Goal: Information Seeking & Learning: Learn about a topic

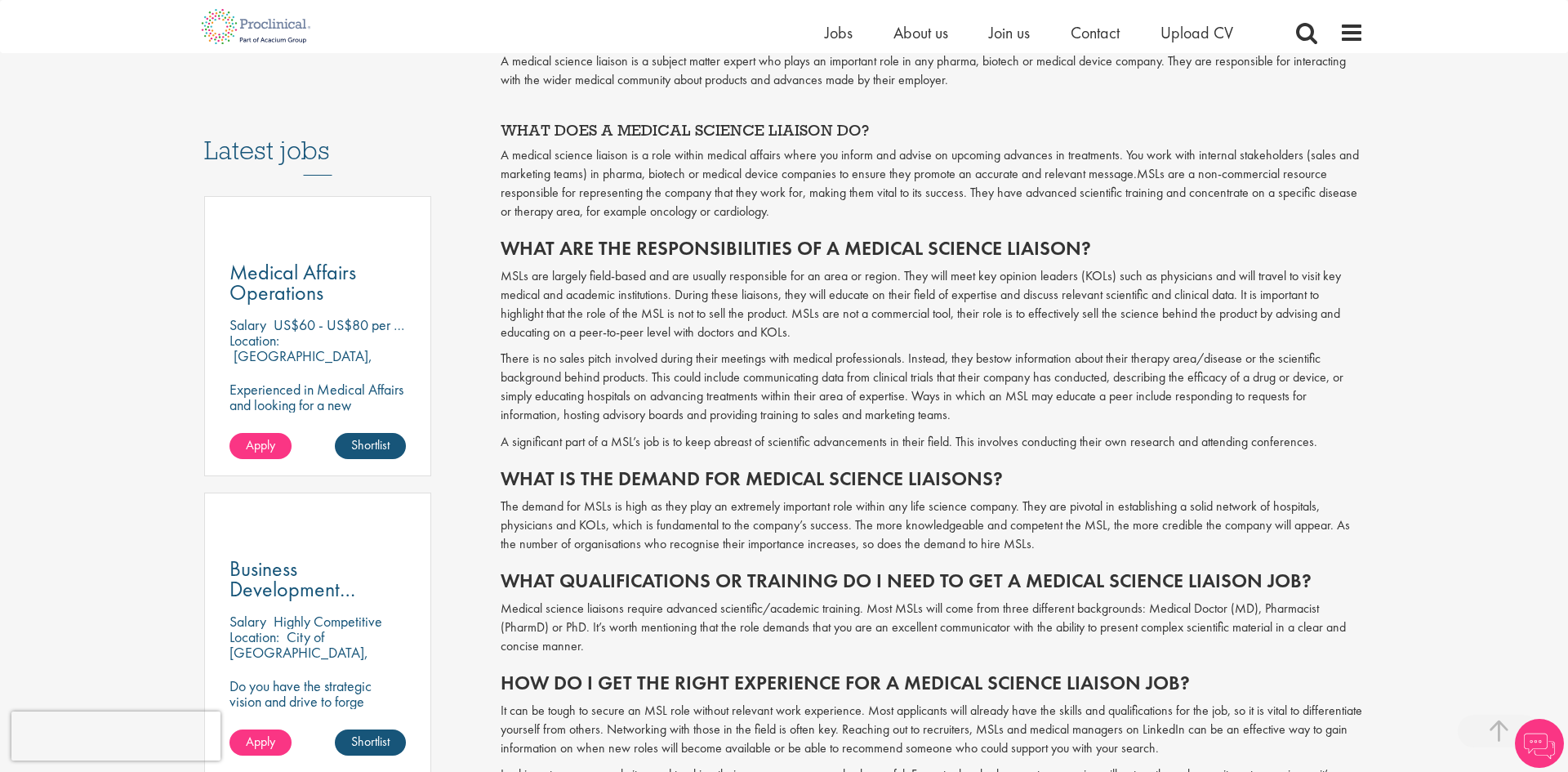
scroll to position [904, 0]
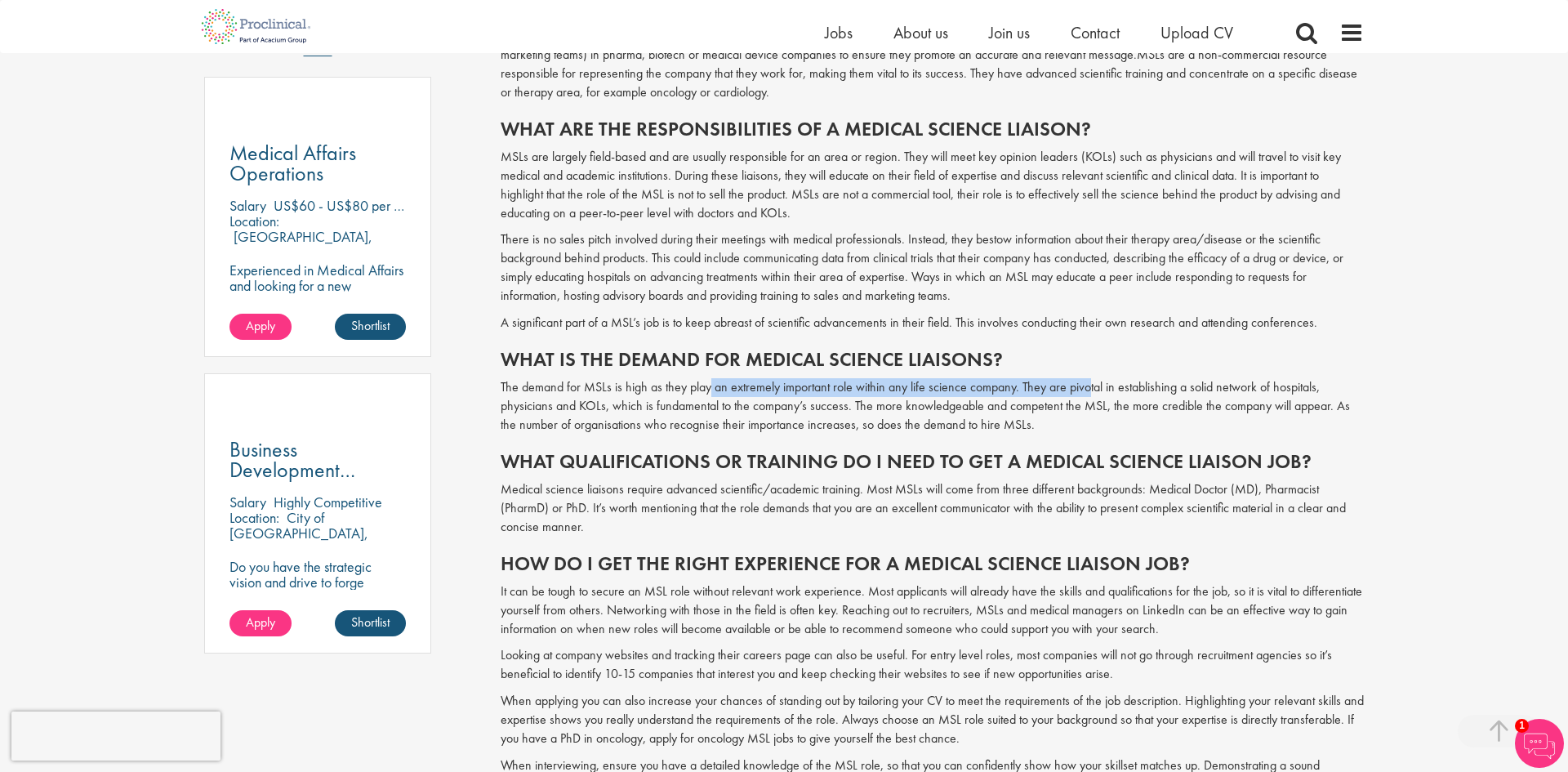
drag, startPoint x: 706, startPoint y: 392, endPoint x: 1085, endPoint y: 383, distance: 379.1
click at [1085, 383] on p "The demand for MSLs is high as they play an extremely important role within any…" at bounding box center [932, 406] width 864 height 57
click at [1084, 386] on p "The demand for MSLs is high as they play an extremely important role within any…" at bounding box center [932, 406] width 864 height 57
click at [971, 415] on p "The demand for MSLs is high as they play an extremely important role within any…" at bounding box center [932, 406] width 864 height 57
drag, startPoint x: 939, startPoint y: 496, endPoint x: 1137, endPoint y: 496, distance: 198.0
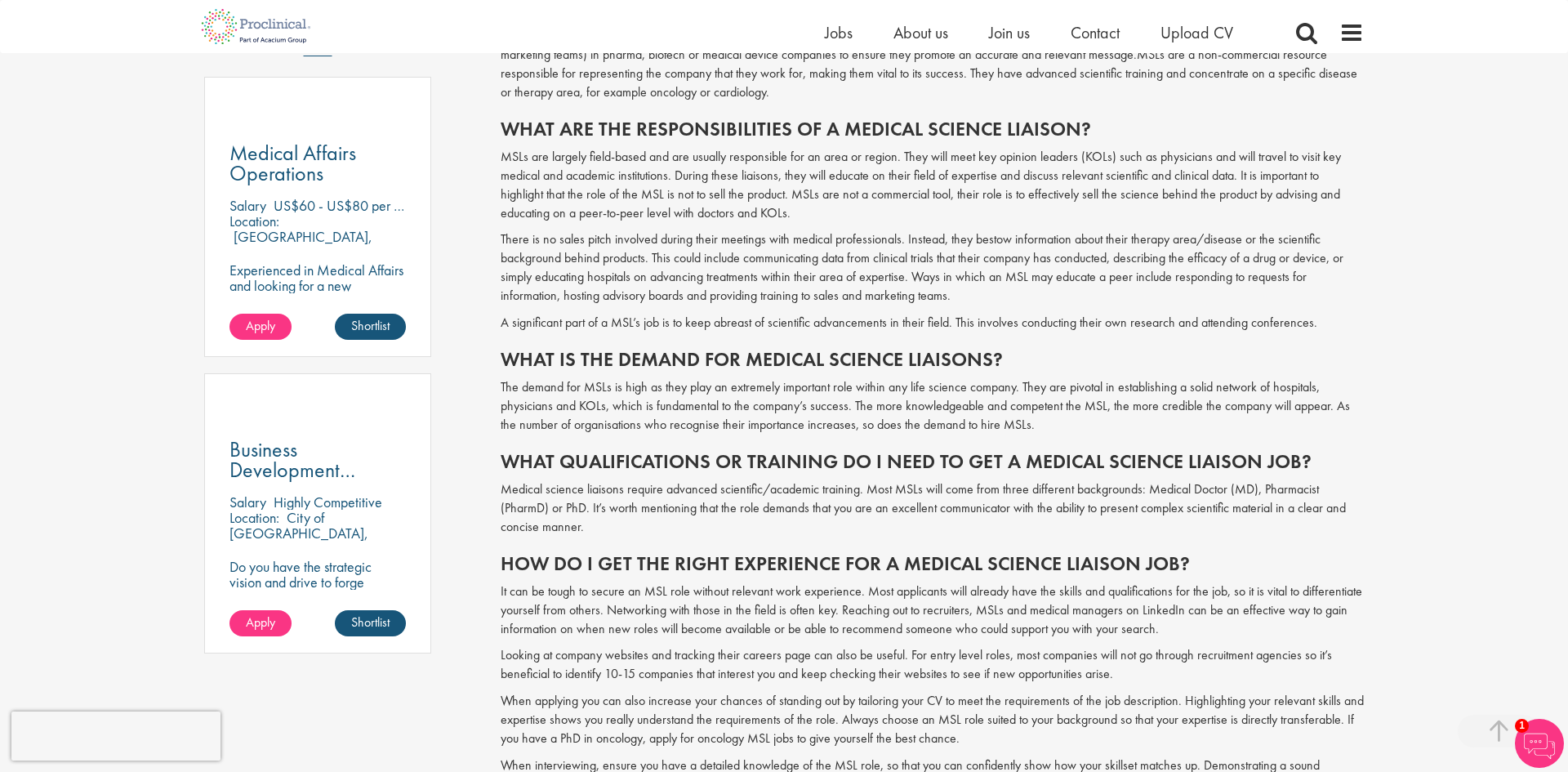
click at [1123, 496] on p "Medical science liaisons require advanced scientific/academic training. Most MS…" at bounding box center [932, 508] width 864 height 57
drag, startPoint x: 1145, startPoint y: 496, endPoint x: 1265, endPoint y: 494, distance: 120.0
click at [1265, 494] on p "Medical science liaisons require advanced scientific/academic training. Most MS…" at bounding box center [932, 508] width 864 height 57
drag, startPoint x: 1265, startPoint y: 494, endPoint x: 863, endPoint y: 503, distance: 402.1
click at [1266, 495] on p "Medical science liaisons require advanced scientific/academic training. Most MS…" at bounding box center [932, 508] width 864 height 57
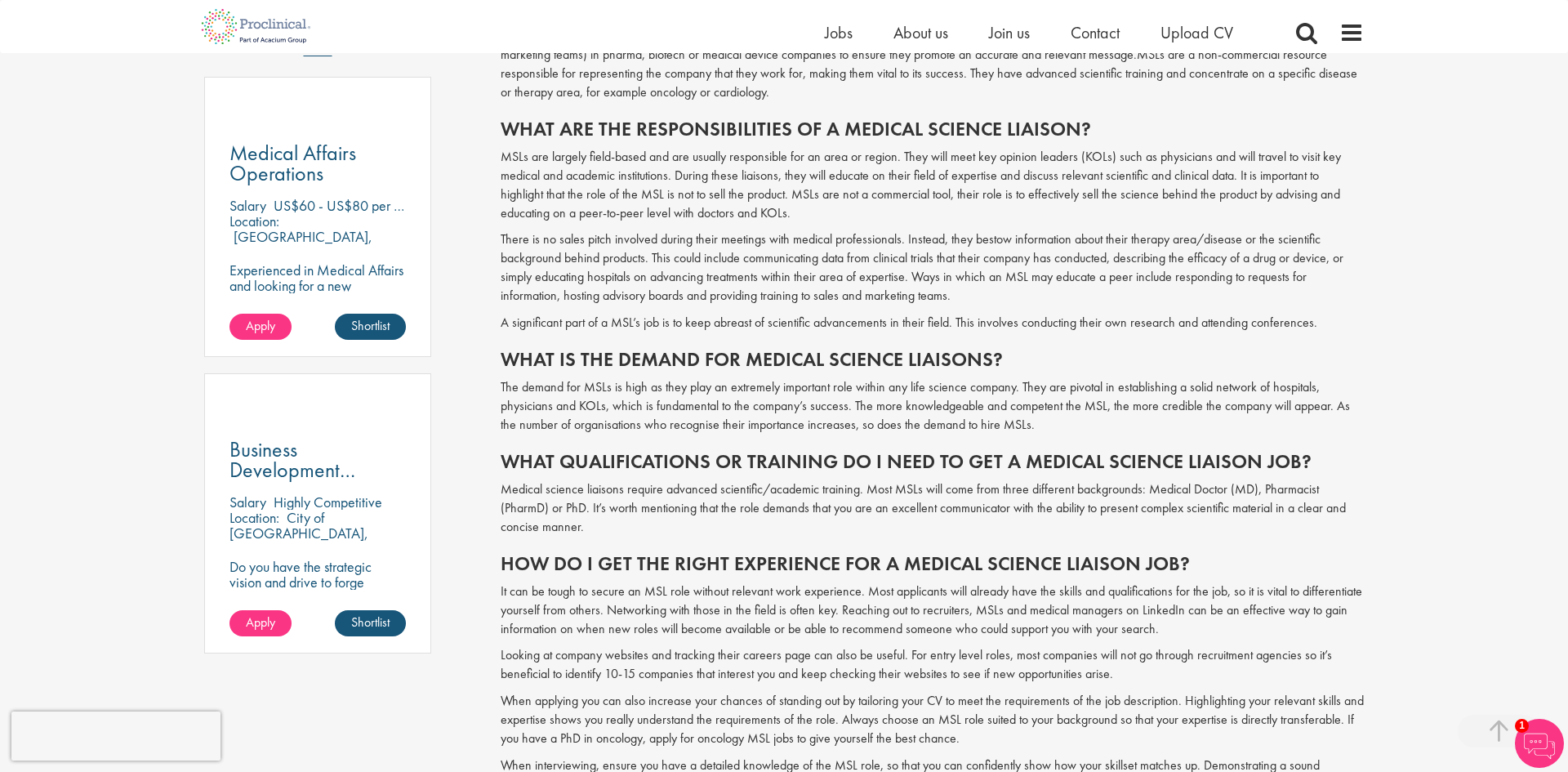
click at [742, 504] on p "Medical science liaisons require advanced scientific/academic training. Most MS…" at bounding box center [932, 508] width 864 height 57
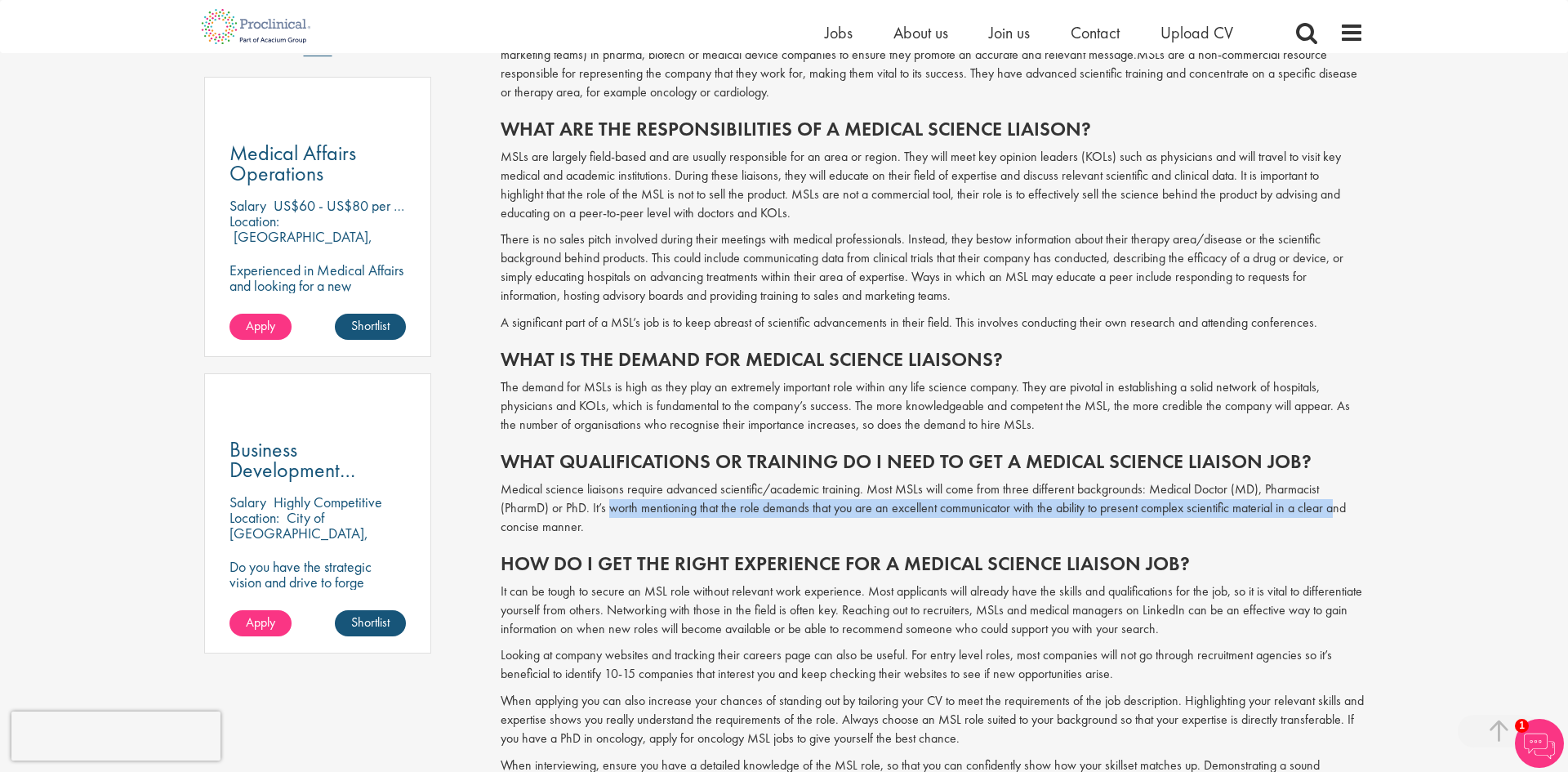
drag, startPoint x: 612, startPoint y: 504, endPoint x: 1336, endPoint y: 507, distance: 724.0
click at [1336, 507] on p "Medical science liaisons require advanced scientific/academic training. Most MS…" at bounding box center [932, 508] width 864 height 57
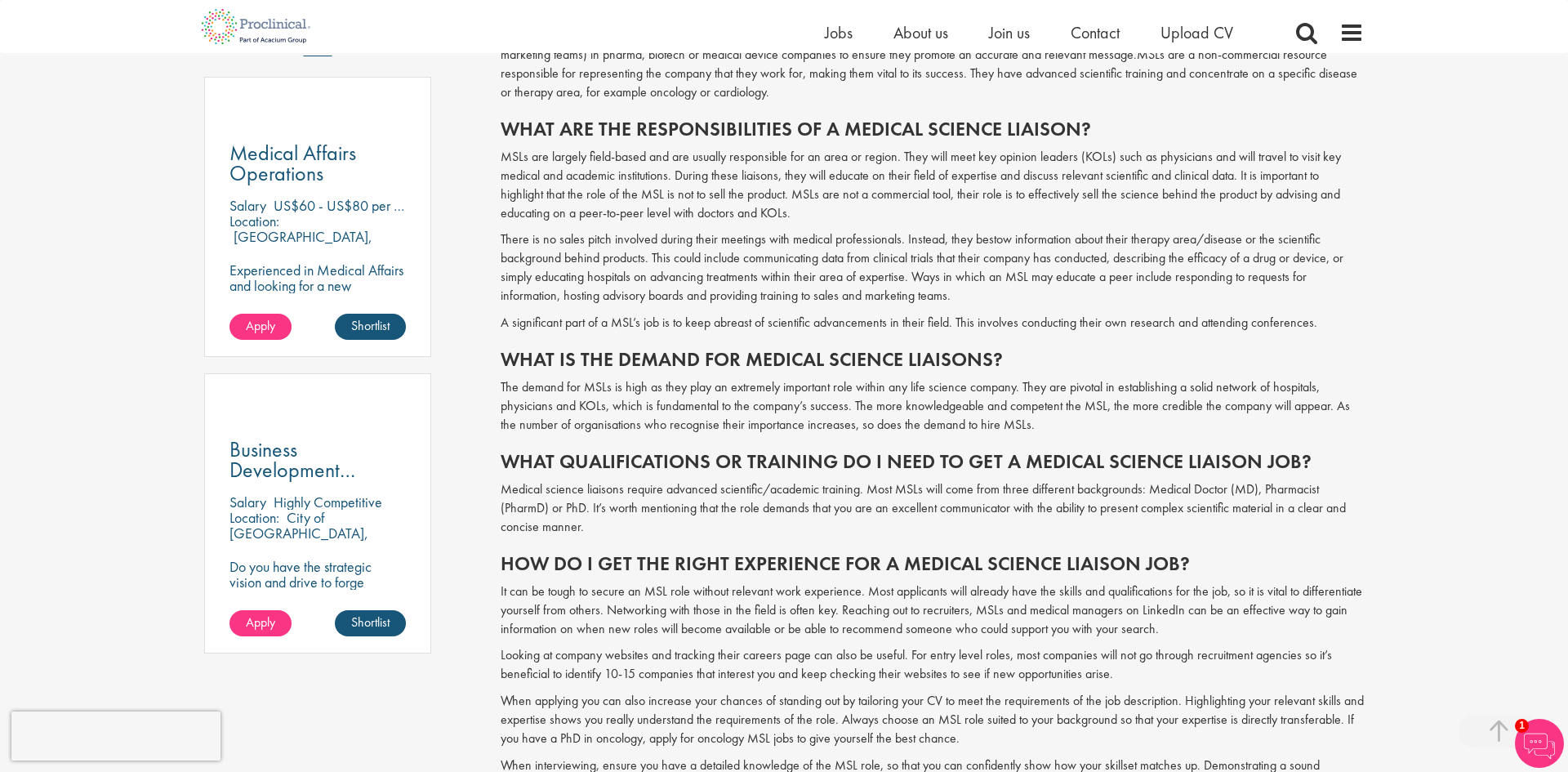
click at [1303, 521] on p "Medical science liaisons require advanced scientific/academic training. Most MS…" at bounding box center [932, 508] width 864 height 57
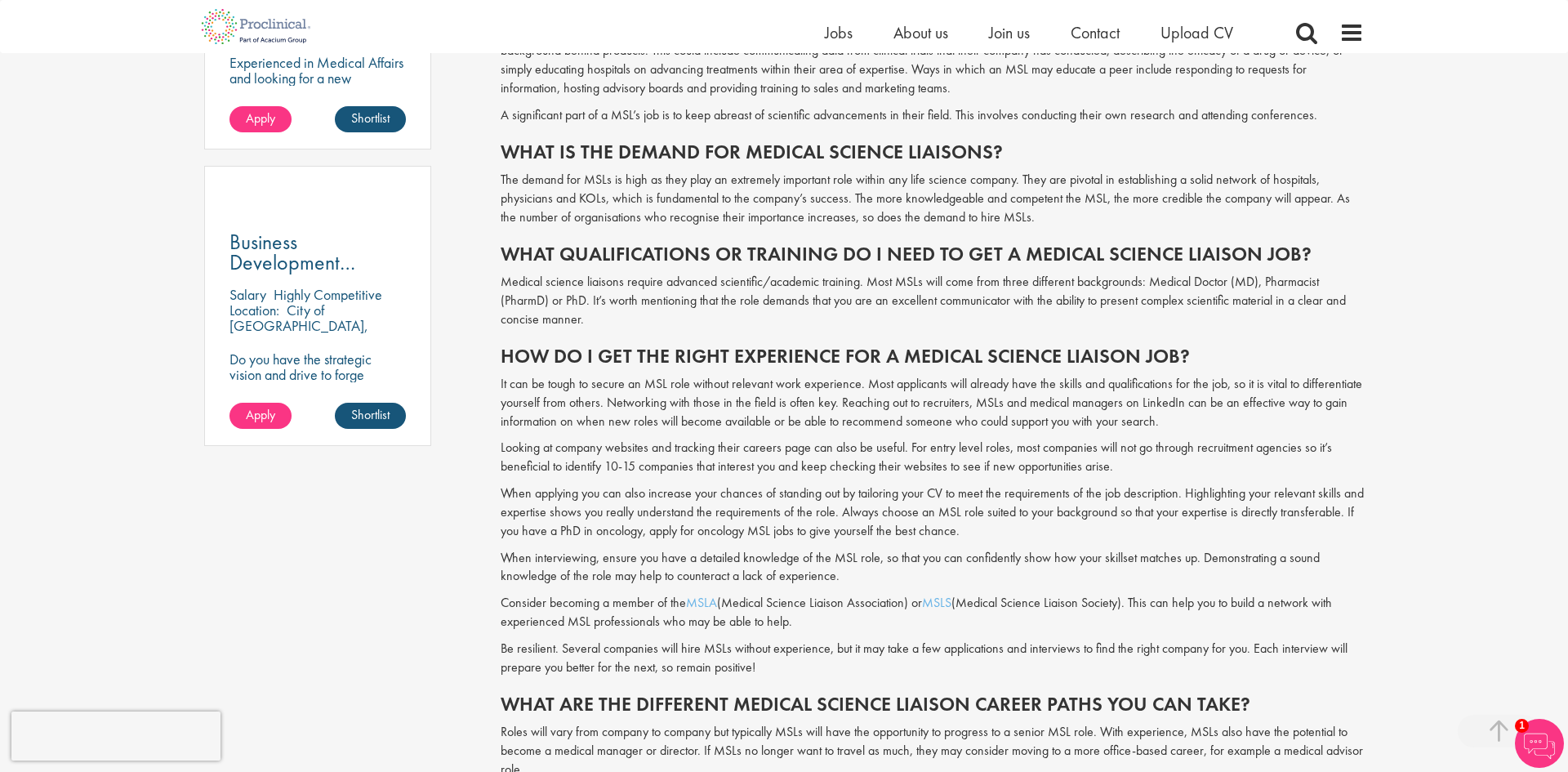
scroll to position [1078, 0]
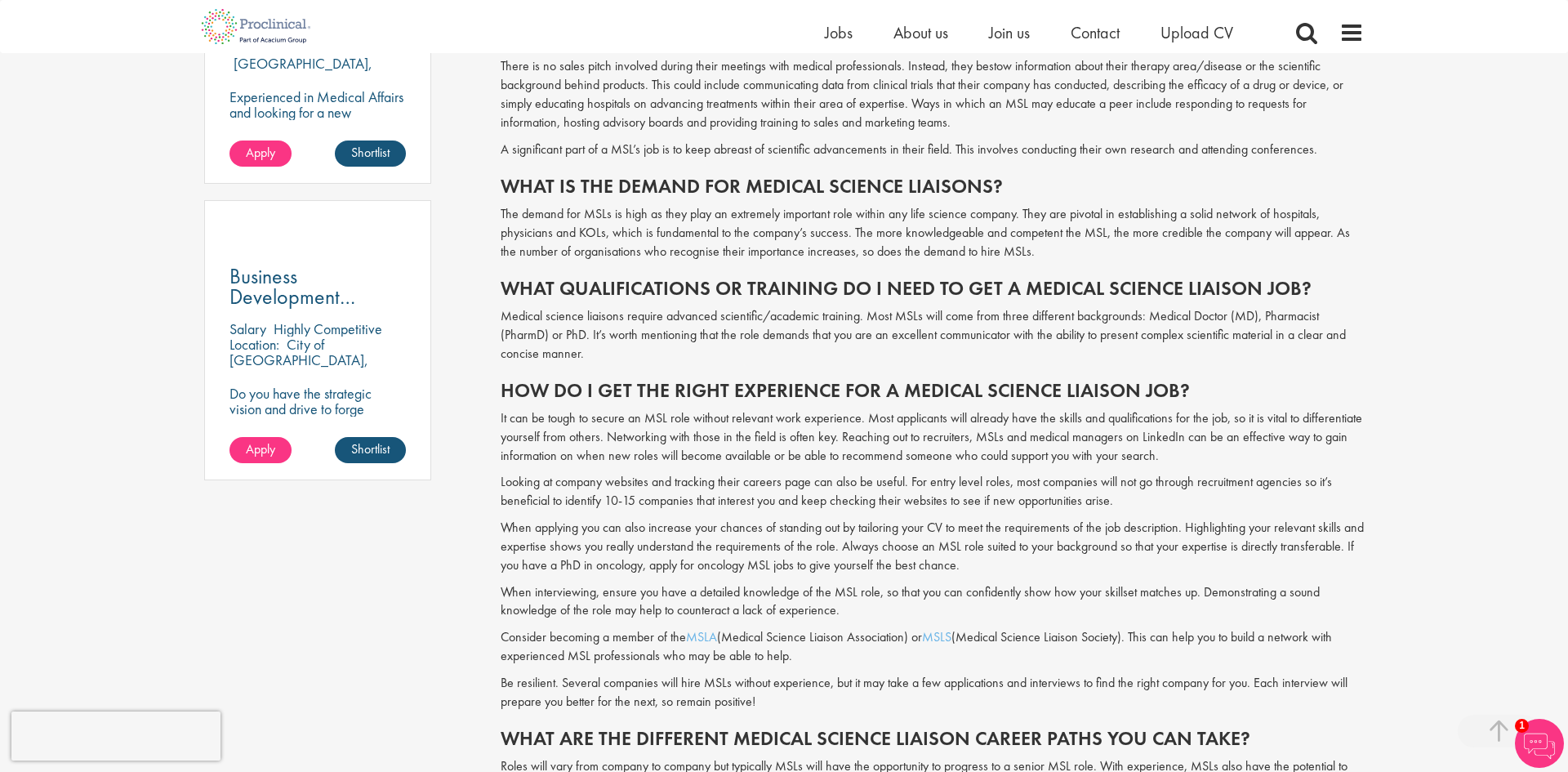
click at [691, 330] on p "Medical science liaisons require advanced scientific/academic training. Most MS…" at bounding box center [932, 335] width 864 height 57
click at [692, 331] on p "Medical science liaisons require advanced scientific/academic training. Most MS…" at bounding box center [932, 335] width 864 height 57
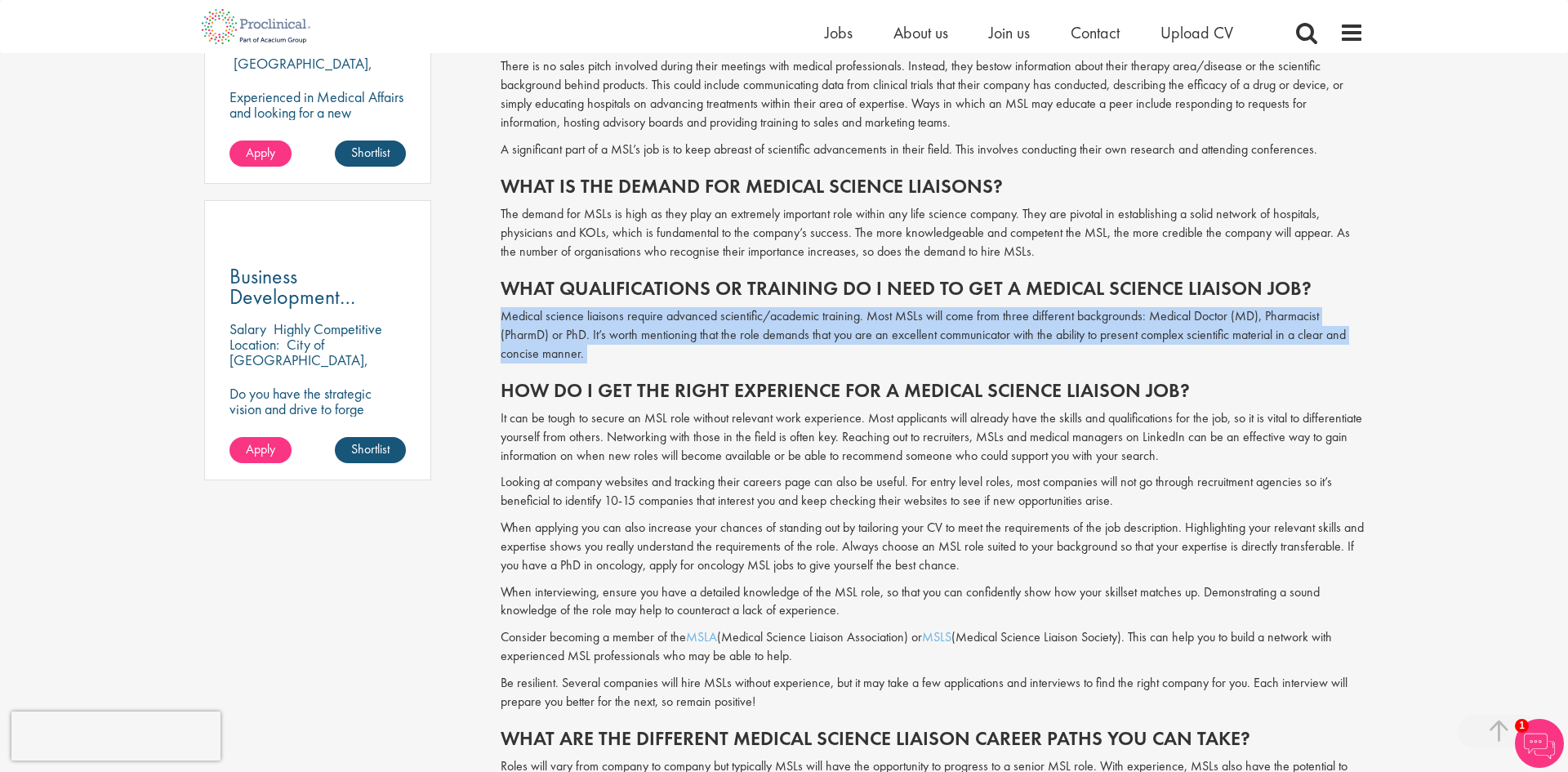
click at [694, 331] on p "Medical science liaisons require advanced scientific/academic training. Most MS…" at bounding box center [932, 335] width 864 height 57
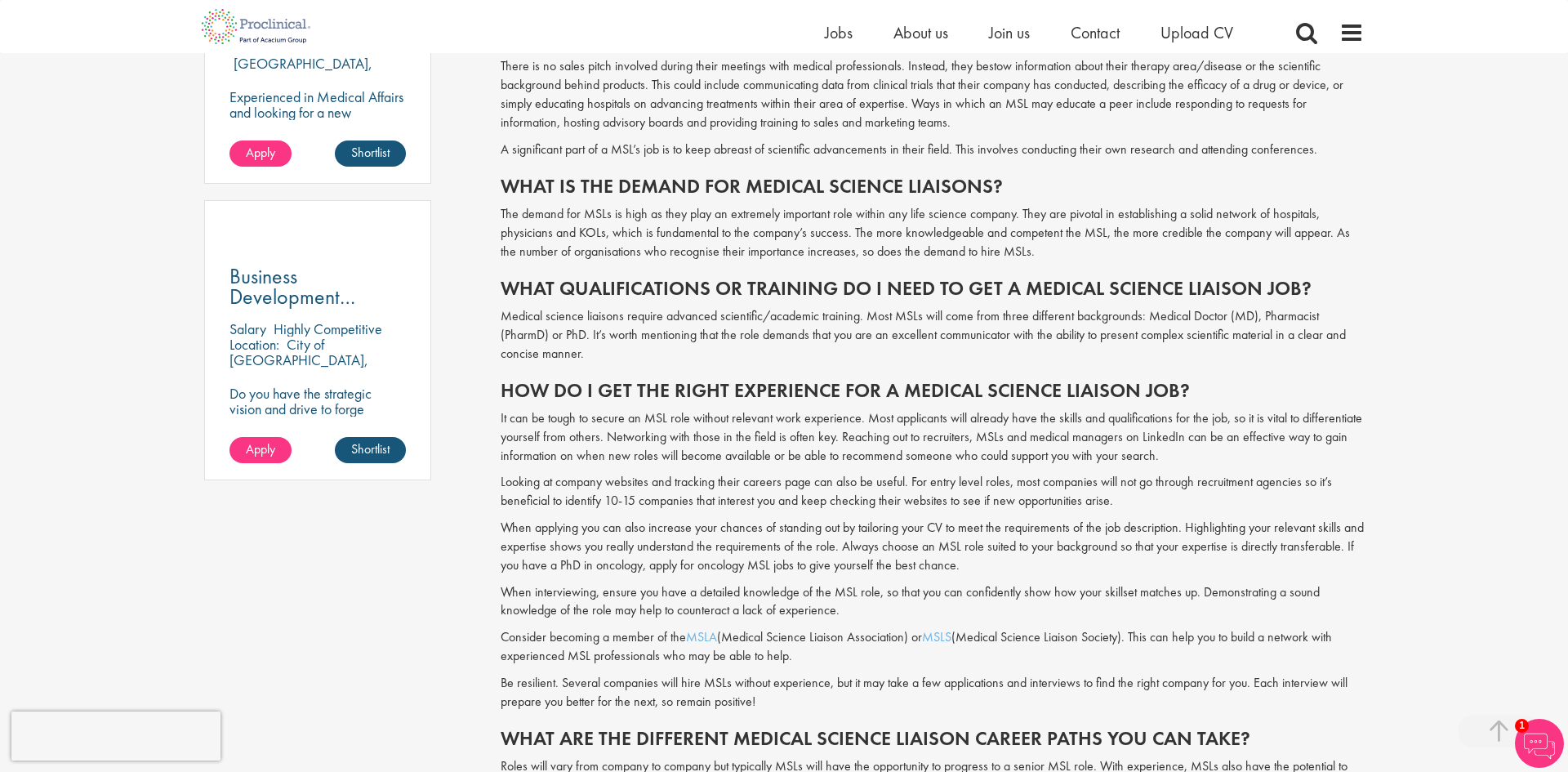
click at [686, 335] on p "Medical science liaisons require advanced scientific/academic training. Most MS…" at bounding box center [932, 335] width 864 height 57
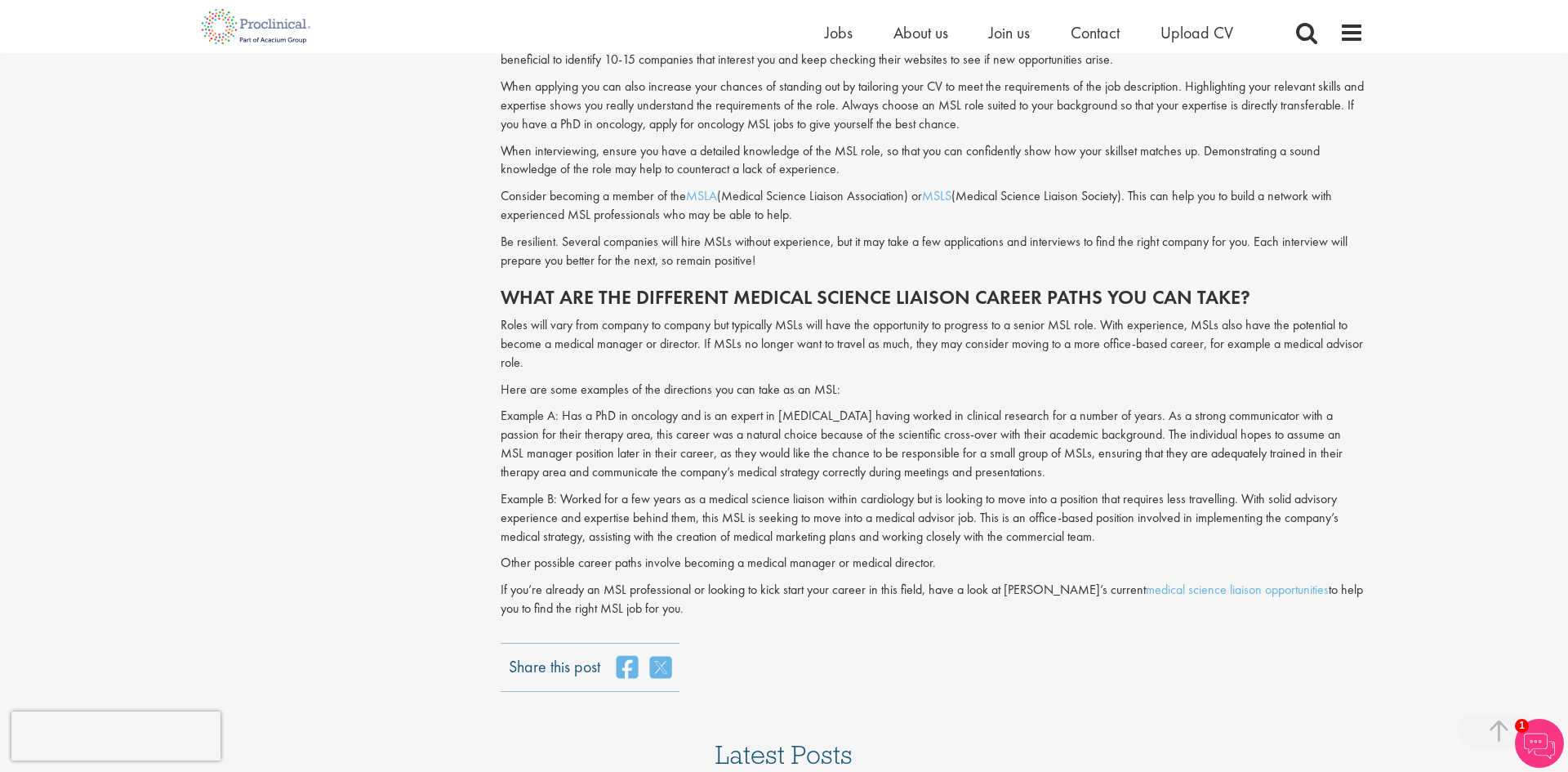
scroll to position [1524, 0]
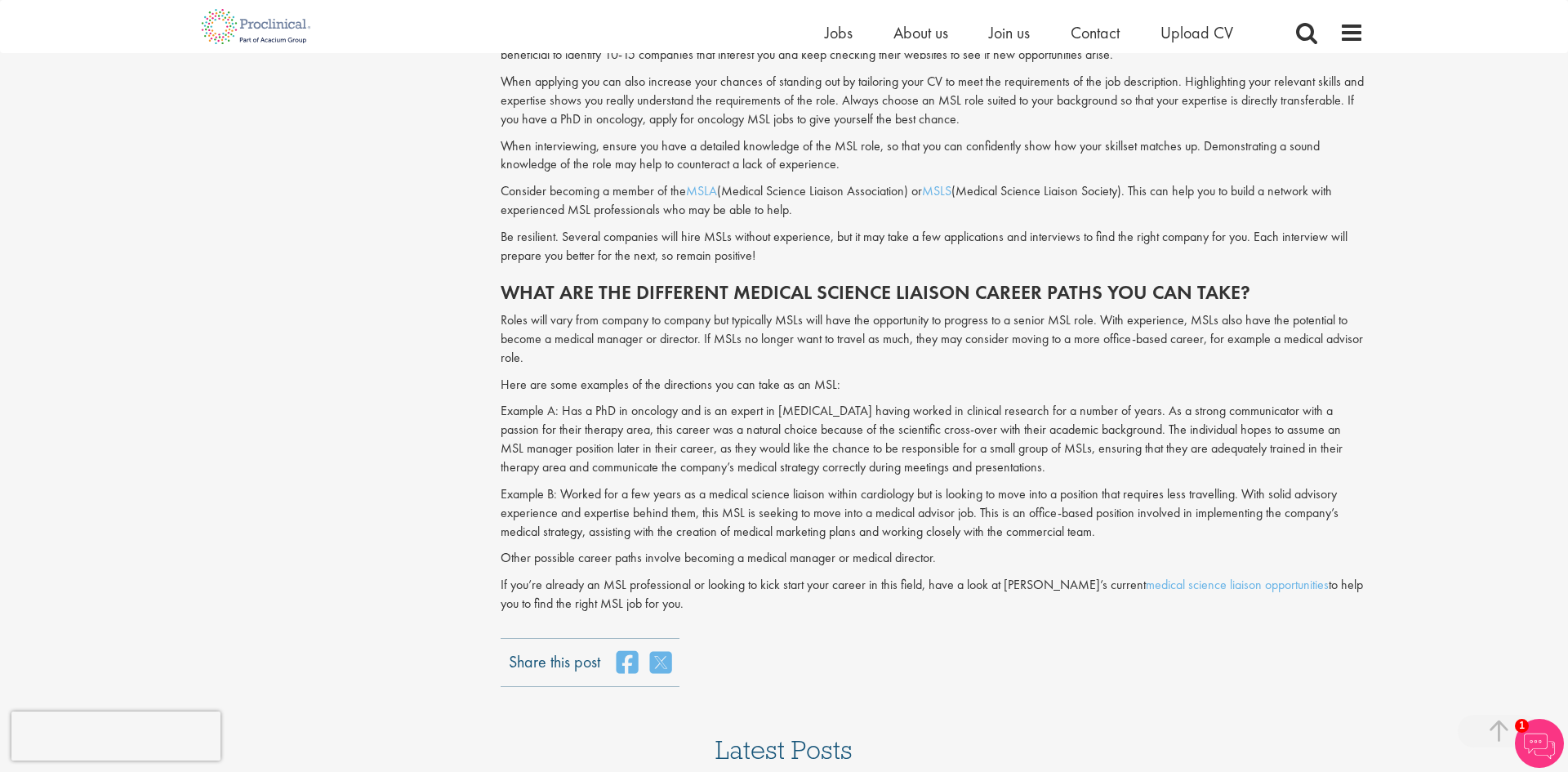
click at [796, 251] on p "Be resilient. Several companies will hire MSLs without experience, but it may t…" at bounding box center [932, 247] width 864 height 38
click at [764, 439] on p "Example A: Has a PhD in oncology and is an expert in [MEDICAL_DATA] having work…" at bounding box center [932, 438] width 864 height 75
click at [803, 450] on p "Example A: Has a PhD in oncology and is an expert in [MEDICAL_DATA] having work…" at bounding box center [932, 438] width 864 height 75
click at [786, 450] on p "Example A: Has a PhD in oncology and is an expert in [MEDICAL_DATA] having work…" at bounding box center [932, 438] width 864 height 75
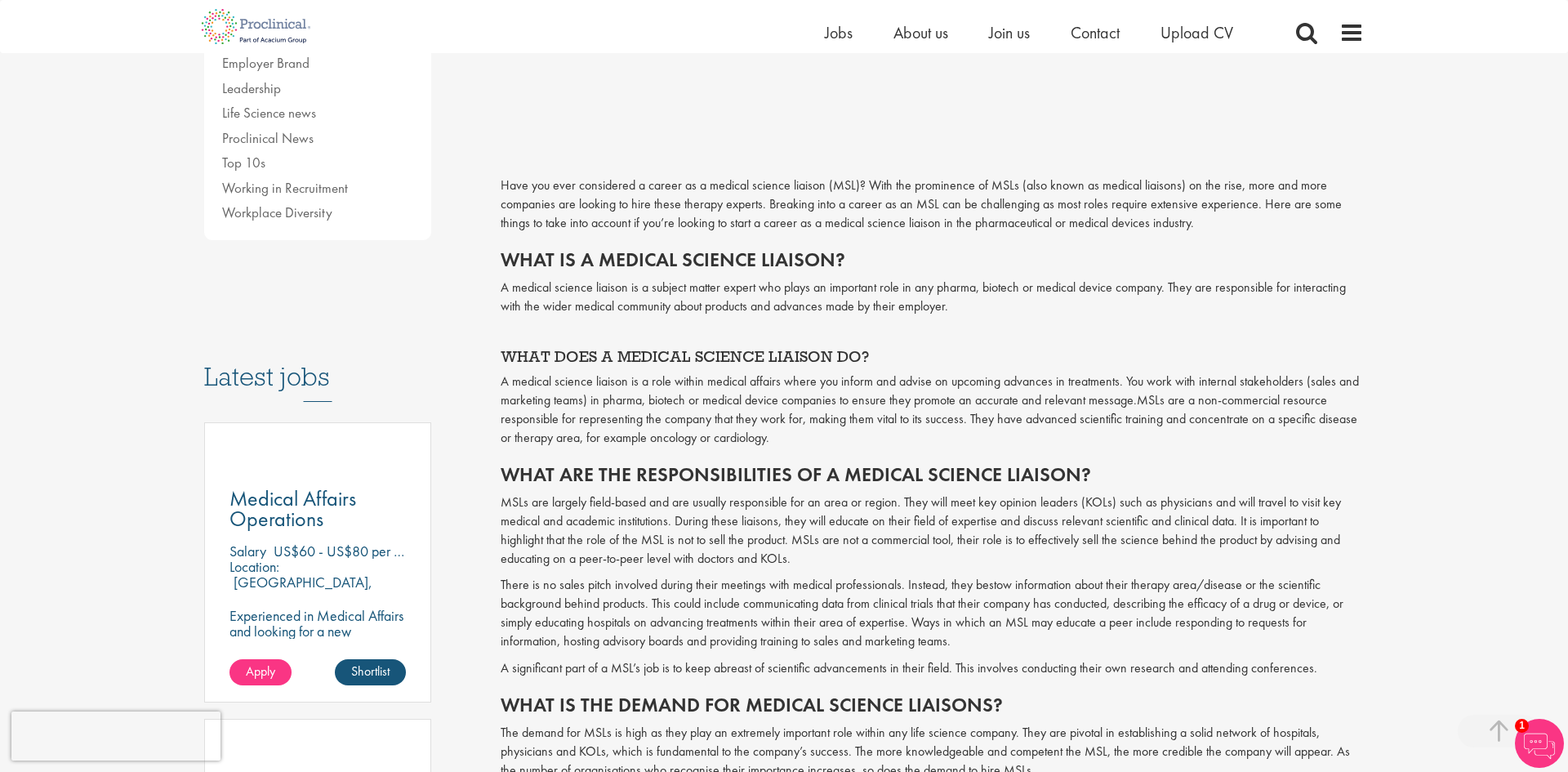
scroll to position [157, 0]
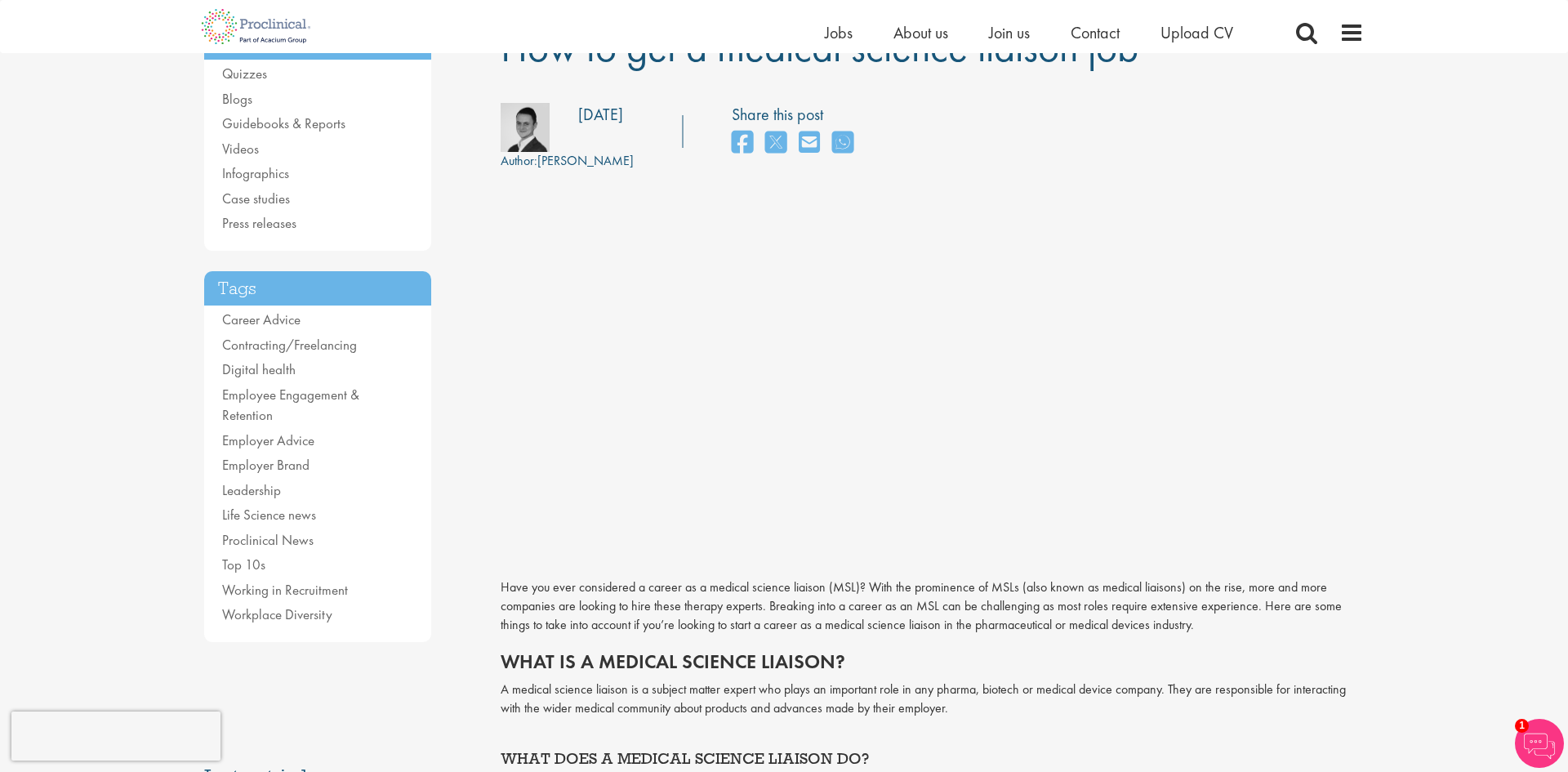
click at [1252, 690] on p "A medical science liaison is a subject matter expert who plays an important rol…" at bounding box center [932, 699] width 864 height 38
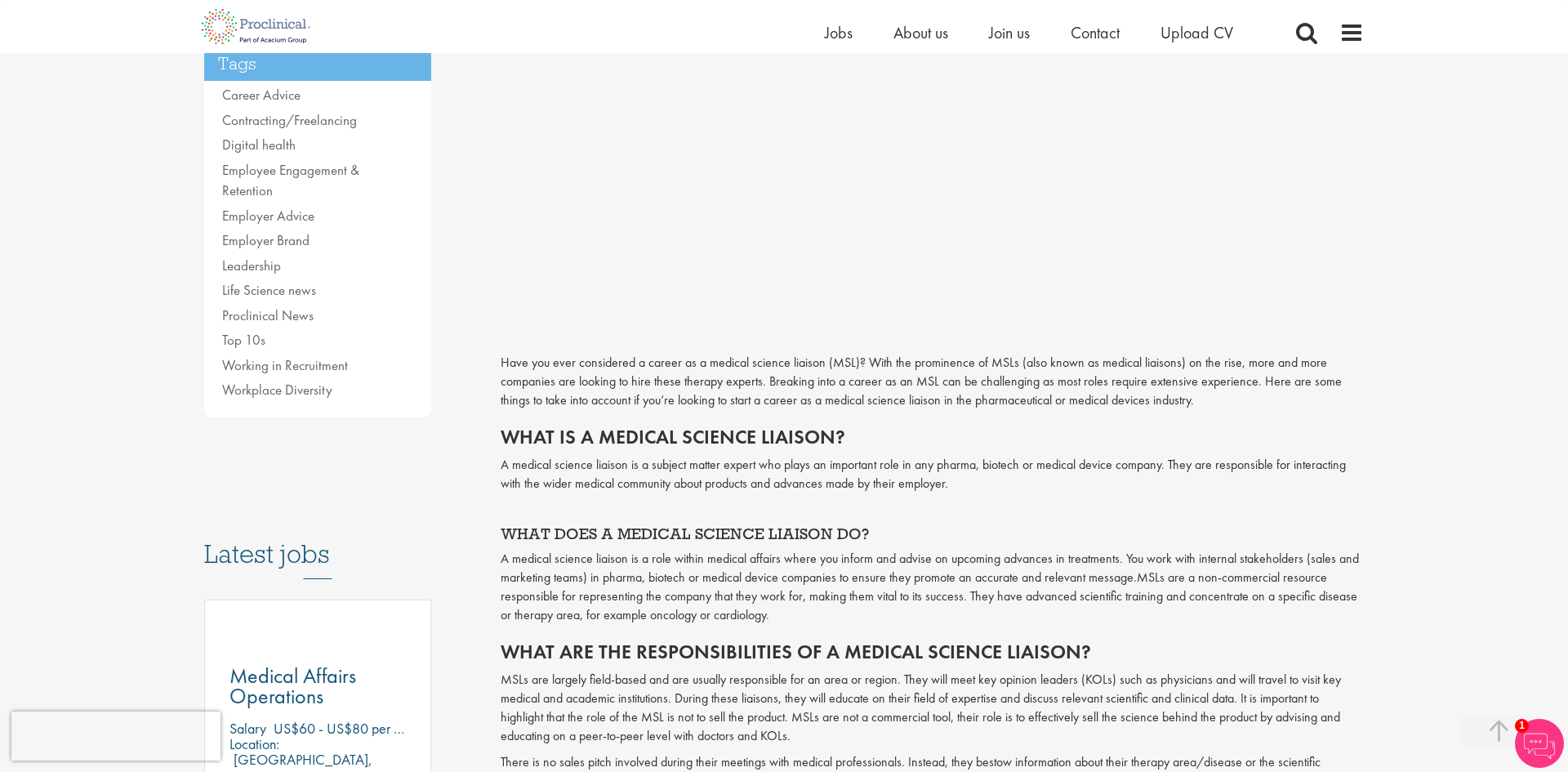
scroll to position [0, 0]
